Goal: Transaction & Acquisition: Purchase product/service

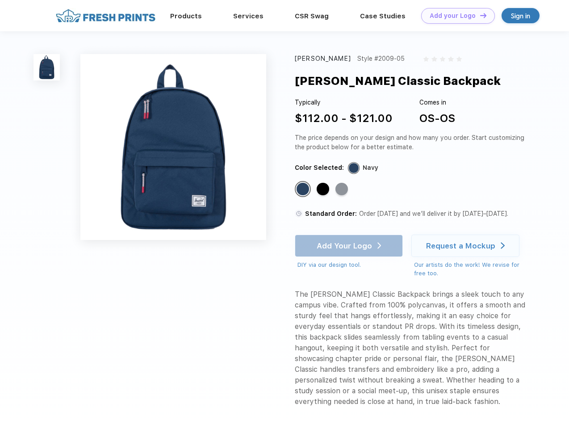
click at [455, 16] on link "Add your Logo Design Tool" at bounding box center [459, 16] width 74 height 16
click at [0, 0] on div "Design Tool" at bounding box center [0, 0] width 0 height 0
click at [480, 15] on link "Add your Logo Design Tool" at bounding box center [459, 16] width 74 height 16
click at [47, 67] on img at bounding box center [47, 67] width 26 height 26
click at [304, 190] on div "Standard Color" at bounding box center [303, 189] width 13 height 13
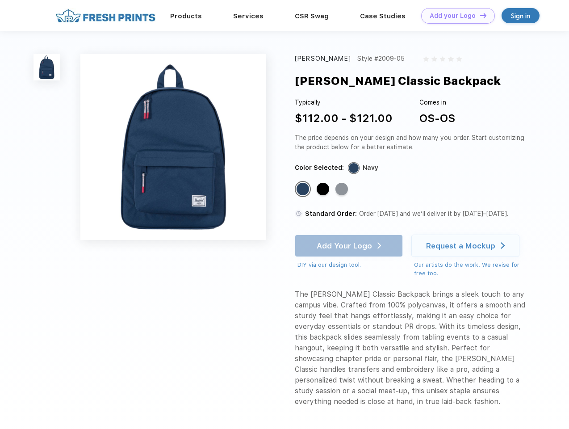
click at [324, 190] on div "Standard Color" at bounding box center [323, 189] width 13 height 13
click at [343, 190] on div "Standard Color" at bounding box center [342, 189] width 13 height 13
click at [350, 246] on div "Add Your Logo DIY via our design tool. Ah shoot! This product isn't up in our d…" at bounding box center [349, 252] width 108 height 35
click at [467, 246] on div "Request a Mockup" at bounding box center [460, 245] width 69 height 9
